Goal: Register for event/course

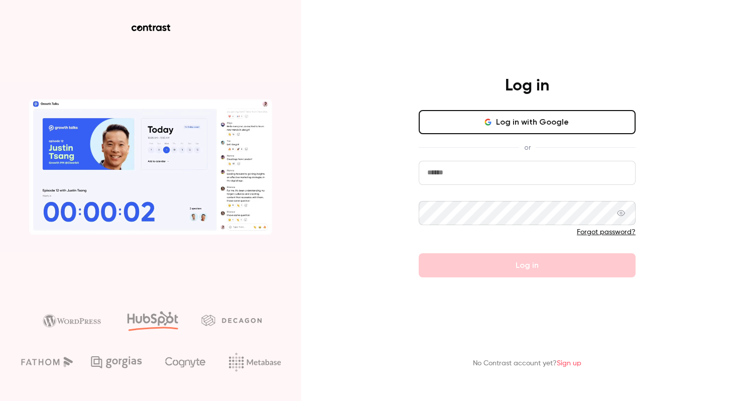
click at [523, 125] on button "Log in with Google" at bounding box center [527, 122] width 217 height 24
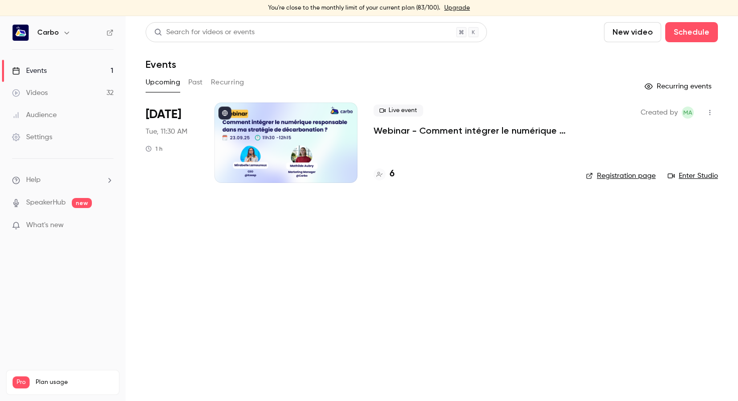
click at [420, 132] on p "Webinar - Comment intégrer le numérique responsable dans ma stratégie de décarb…" at bounding box center [471, 130] width 196 height 12
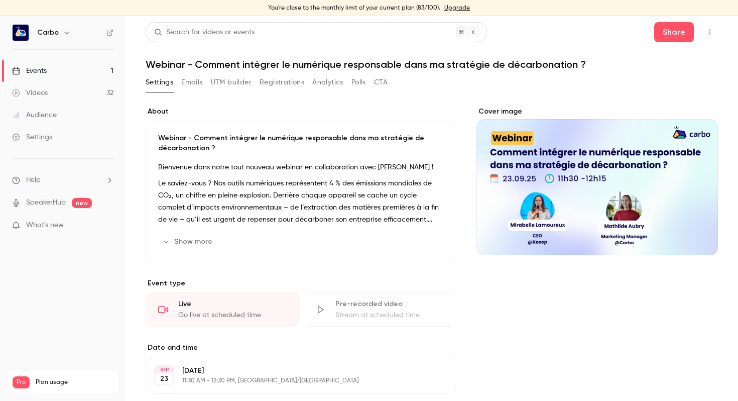
click at [69, 72] on link "Events 1" at bounding box center [62, 71] width 125 height 22
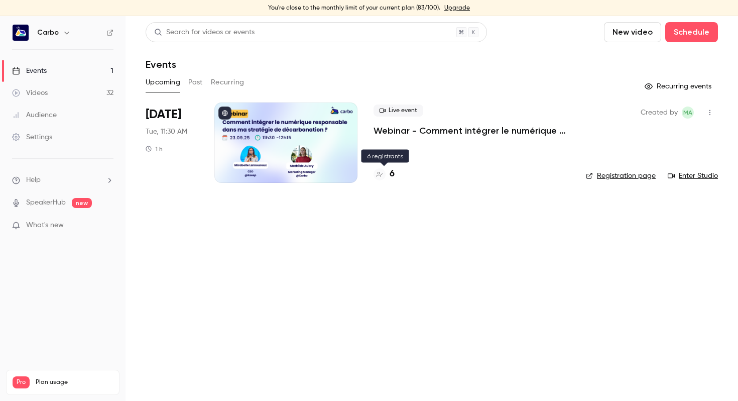
click at [390, 175] on h4 "6" at bounding box center [392, 174] width 5 height 14
